Goal: Navigation & Orientation: Understand site structure

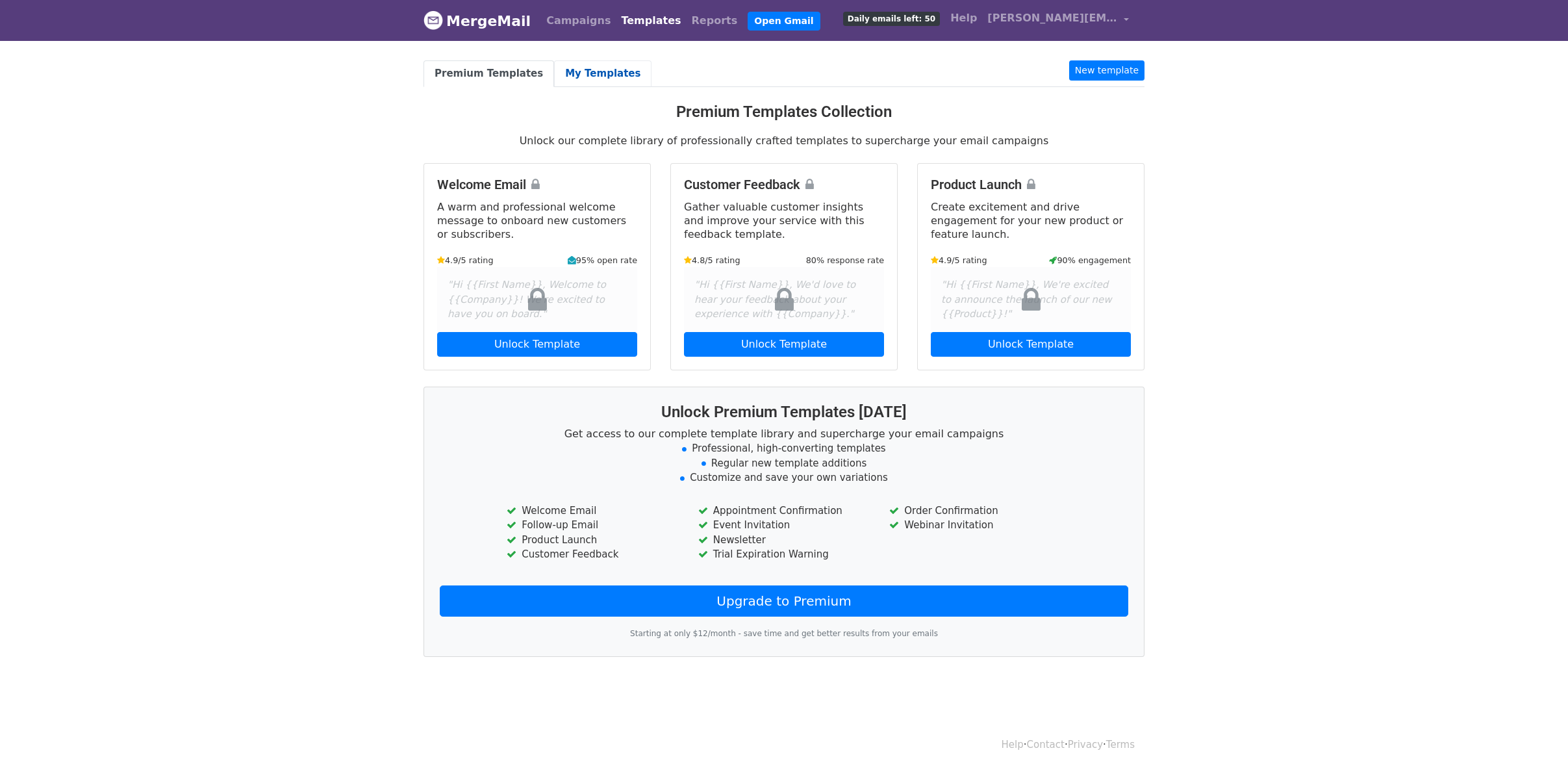
click at [589, 72] on link "My Templates" at bounding box center [602, 73] width 98 height 26
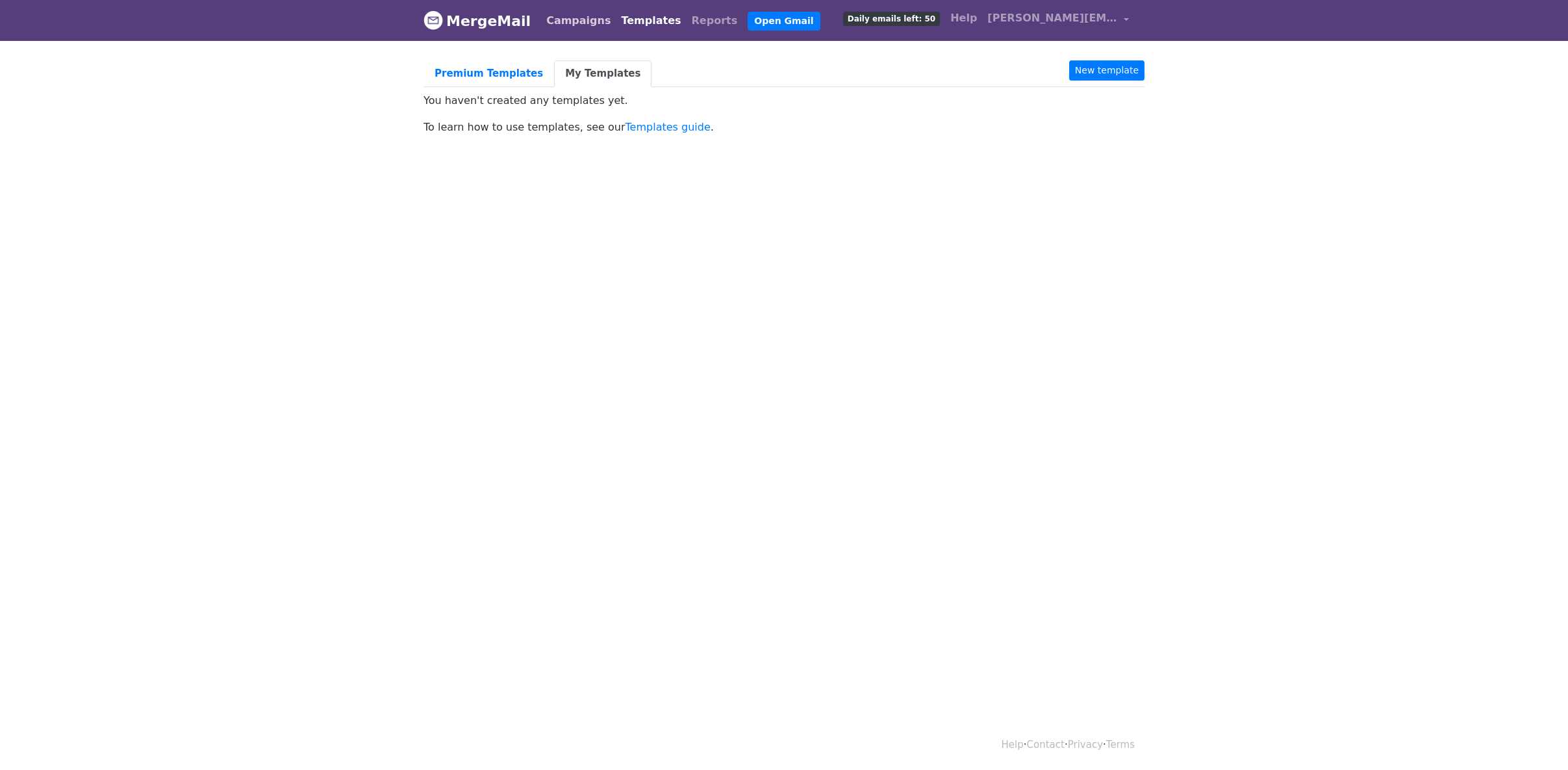
click at [564, 24] on link "Campaigns" at bounding box center [579, 21] width 75 height 26
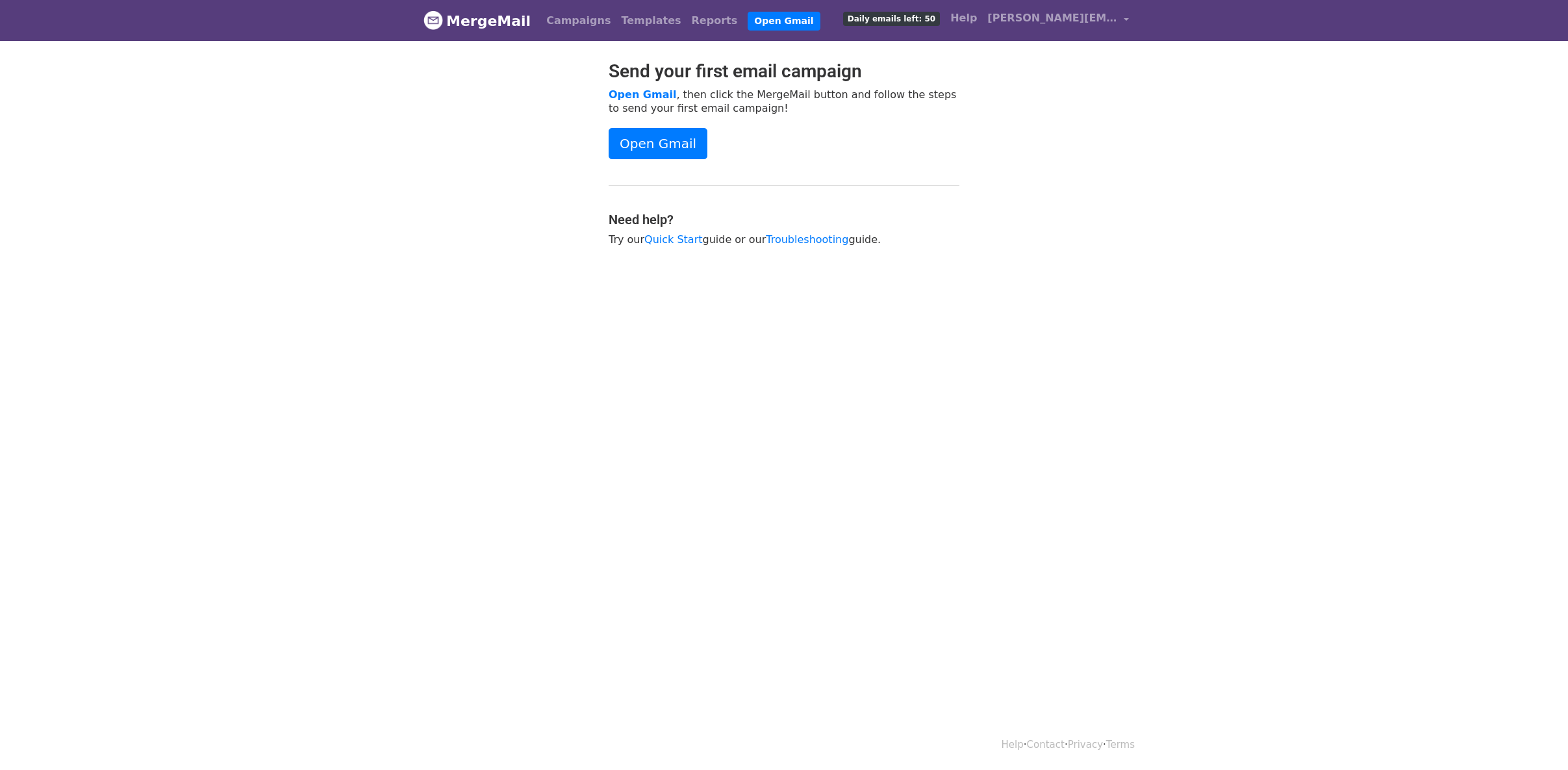
click at [510, 19] on link "MergeMail" at bounding box center [477, 20] width 107 height 27
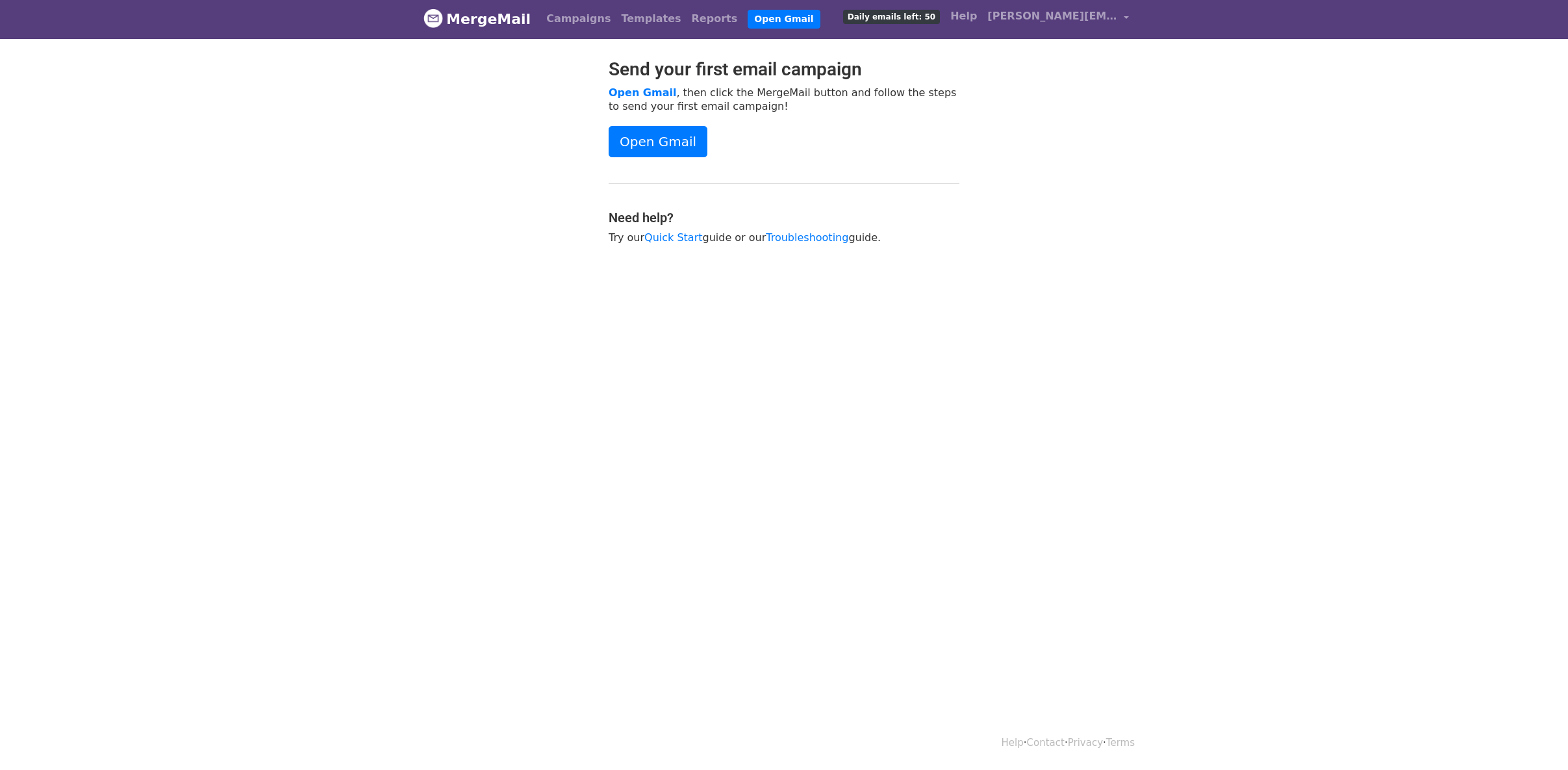
click at [1002, 743] on link "Help" at bounding box center [1013, 742] width 22 height 12
